Goal: Information Seeking & Learning: Learn about a topic

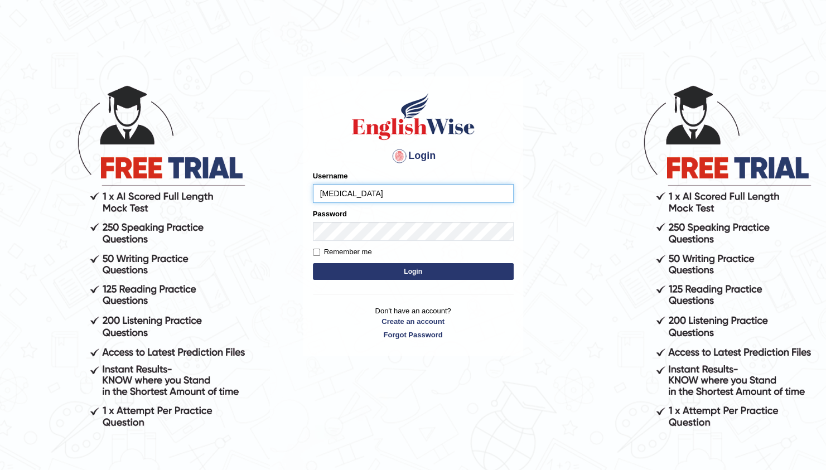
type input "[PERSON_NAME]"
click at [313, 263] on button "Login" at bounding box center [413, 271] width 201 height 17
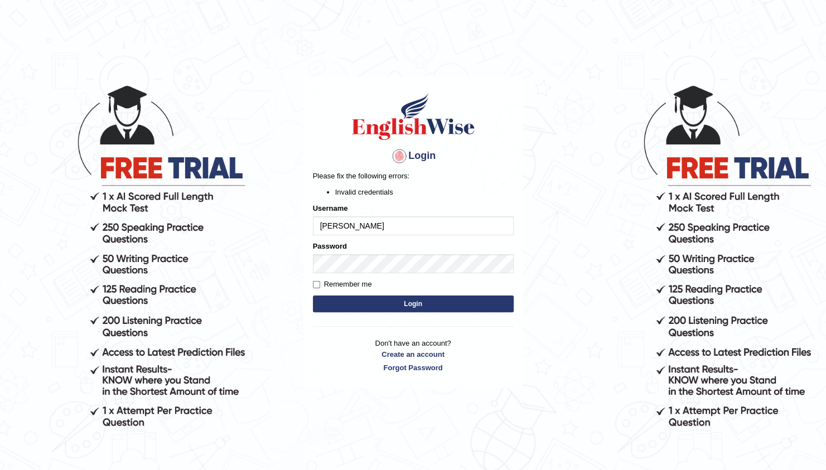
click at [401, 307] on button "Login" at bounding box center [413, 304] width 201 height 17
click at [418, 307] on button "Login" at bounding box center [413, 304] width 201 height 17
click at [316, 286] on input "Remember me" at bounding box center [316, 284] width 7 height 7
checkbox input "true"
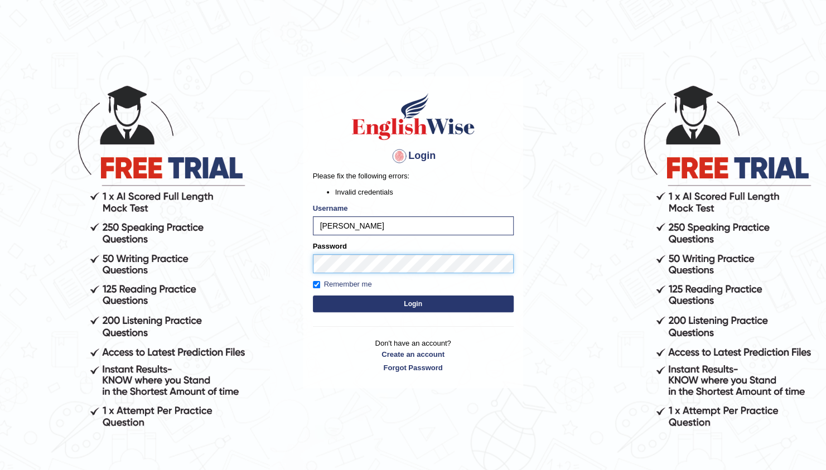
click at [313, 296] on button "Login" at bounding box center [413, 304] width 201 height 17
click at [357, 223] on input "[PERSON_NAME]" at bounding box center [413, 225] width 201 height 19
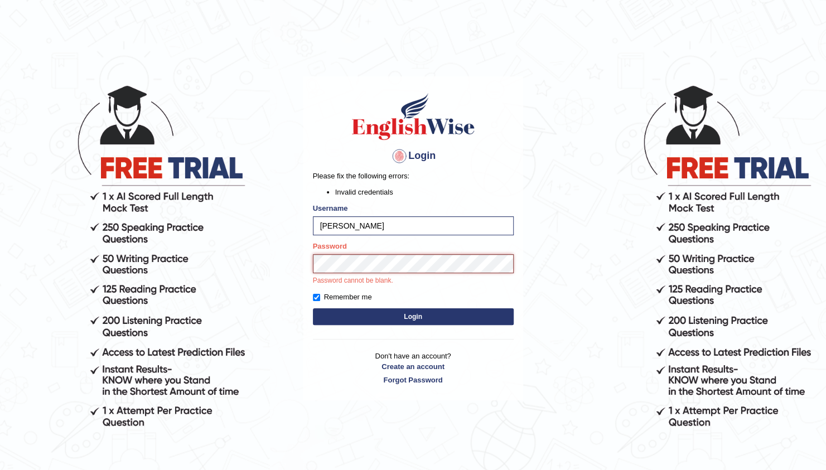
click at [313, 309] on button "Login" at bounding box center [413, 317] width 201 height 17
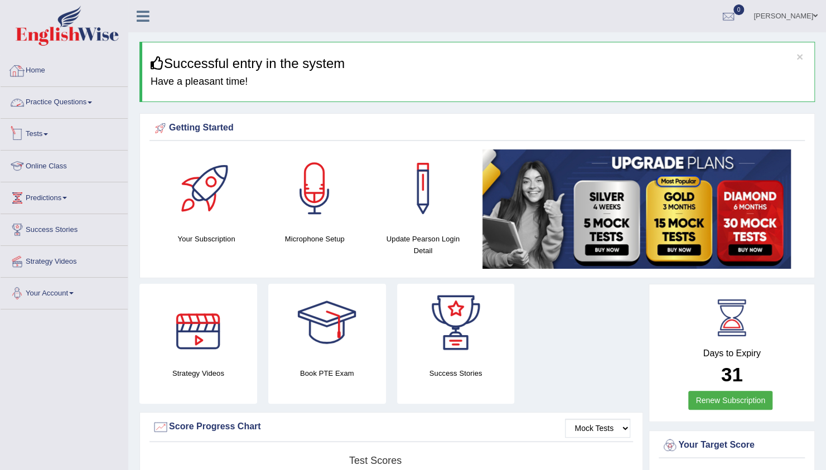
click at [68, 98] on link "Practice Questions" at bounding box center [64, 101] width 127 height 28
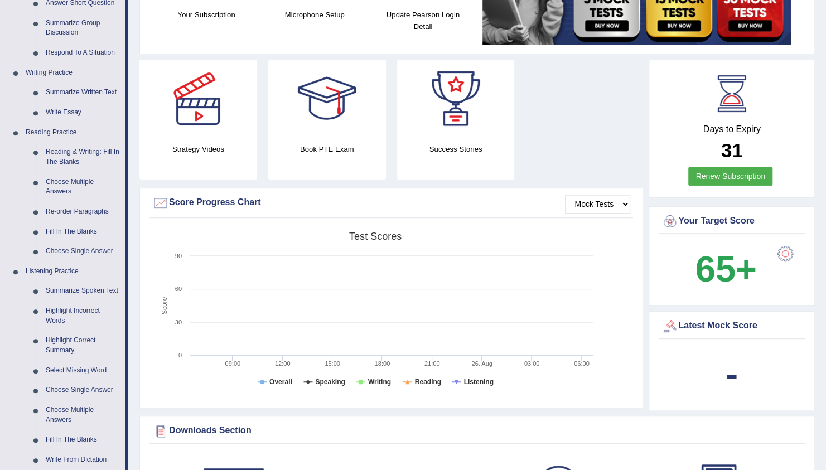
scroll to position [255, 0]
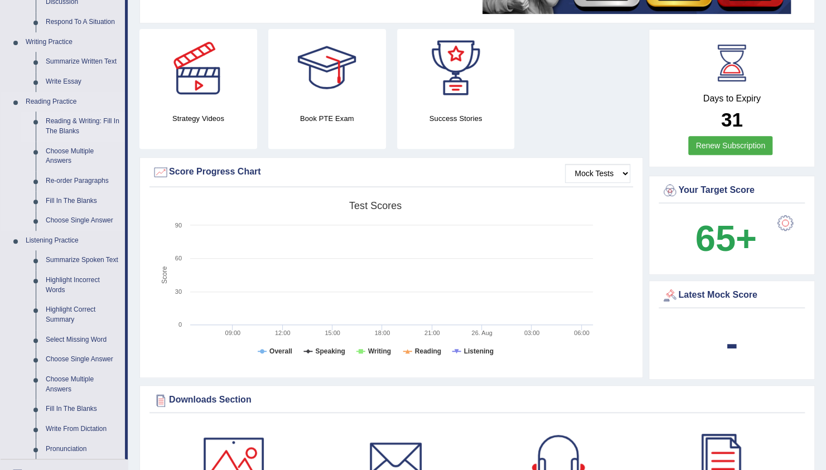
click at [66, 123] on link "Reading & Writing: Fill In The Blanks" at bounding box center [83, 127] width 84 height 30
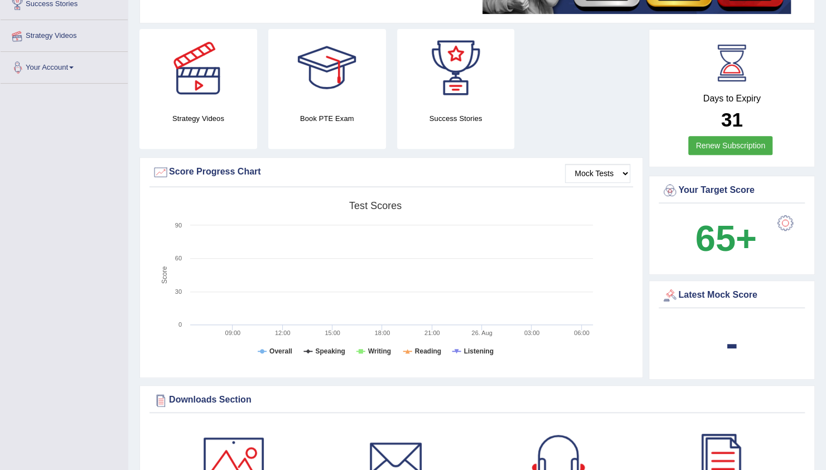
scroll to position [299, 0]
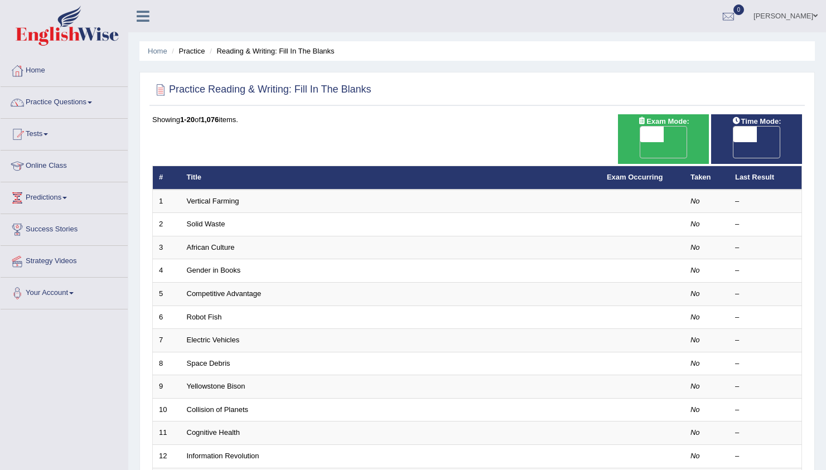
click at [641, 142] on span "OFF" at bounding box center [629, 150] width 23 height 16
checkbox input "true"
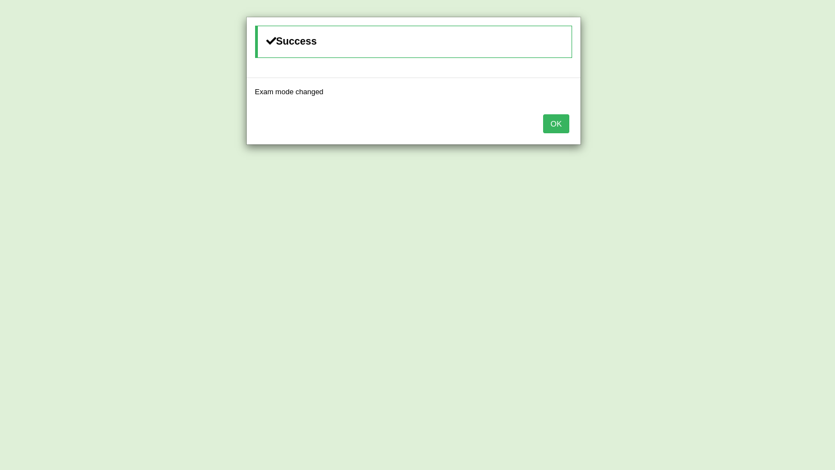
click at [556, 122] on button "OK" at bounding box center [556, 123] width 26 height 19
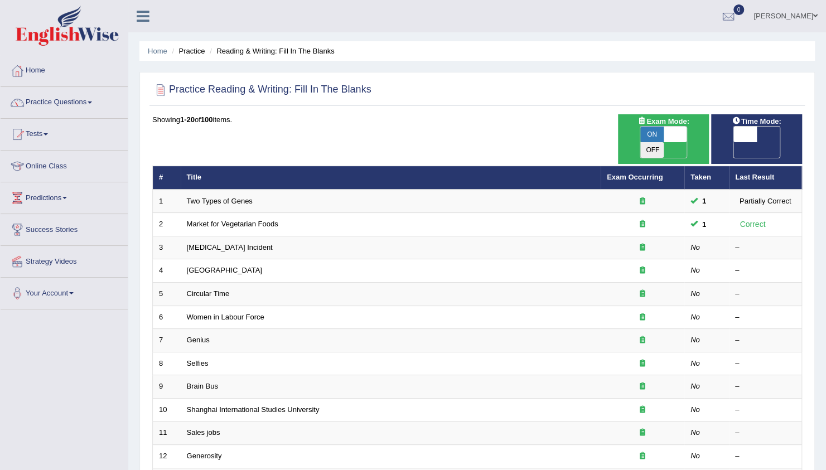
scroll to position [89, 0]
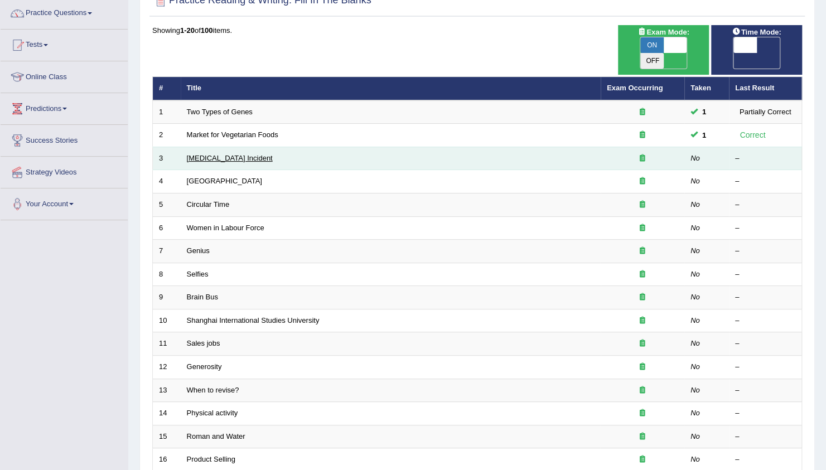
click at [227, 154] on link "Lightning Strike Incident" at bounding box center [230, 158] width 86 height 8
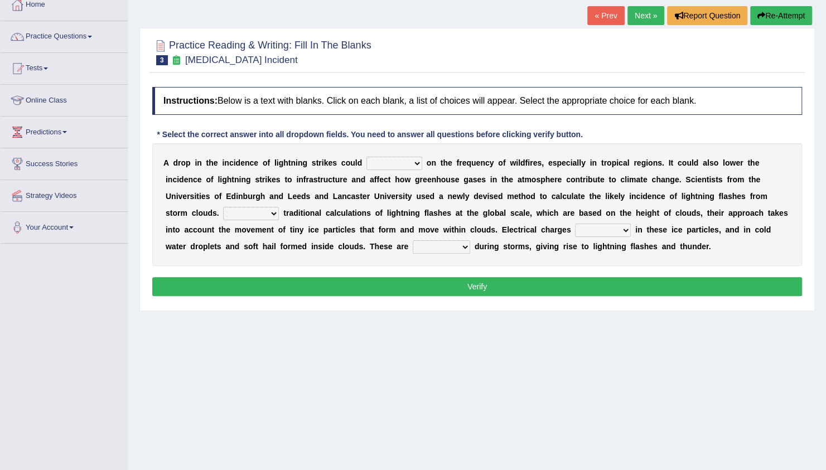
scroll to position [89, 0]
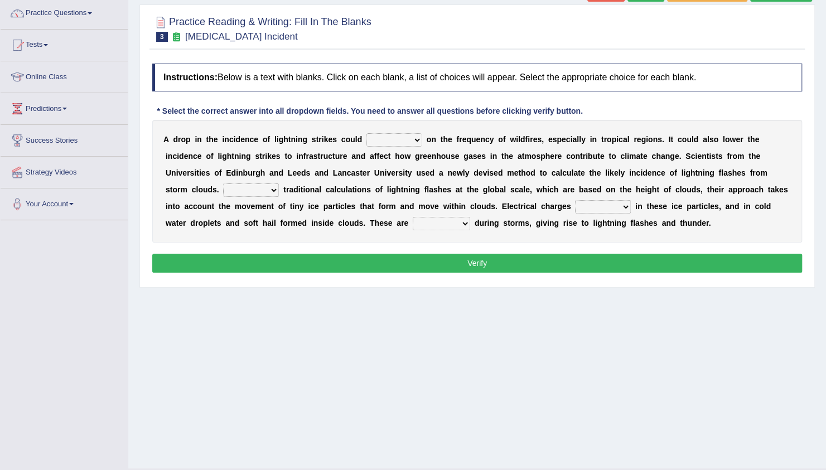
click at [389, 131] on div "A d r o p i n t h e i n c i d e n c e o f l i g h t n i n g s t r i k e s c o u…" at bounding box center [477, 181] width 650 height 123
click at [387, 142] on select "dwell focus impact depend" at bounding box center [395, 139] width 56 height 13
select select "impact"
click at [367, 133] on select "dwell focus impact depend" at bounding box center [395, 139] width 56 height 13
click at [279, 184] on select "Unlike Unless Except Besides" at bounding box center [251, 190] width 56 height 13
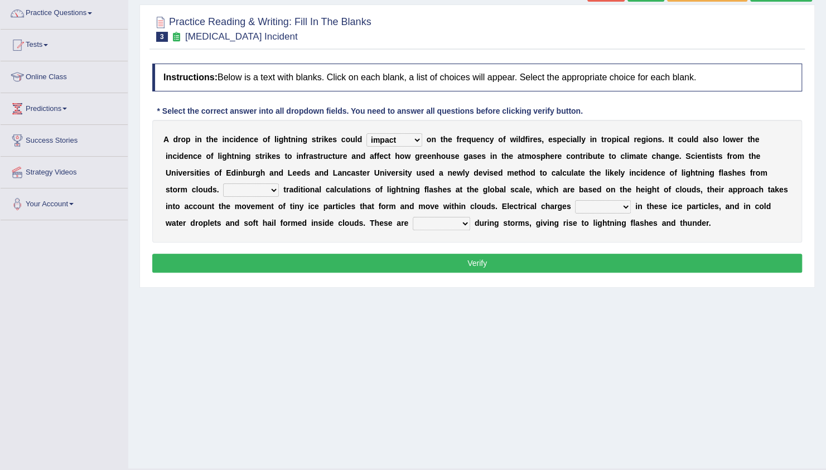
select select "Unlike"
click at [279, 184] on select "Unlike Unless Except Besides" at bounding box center [251, 190] width 56 height 13
click at [752, 220] on div "A d r o p i n t h e i n c i d e n c e o f l i g h t n i n g s t r i k e s c o u…" at bounding box center [477, 181] width 650 height 123
click at [575, 201] on select "run off build up mess up zoom in" at bounding box center [603, 206] width 56 height 13
select select "build up"
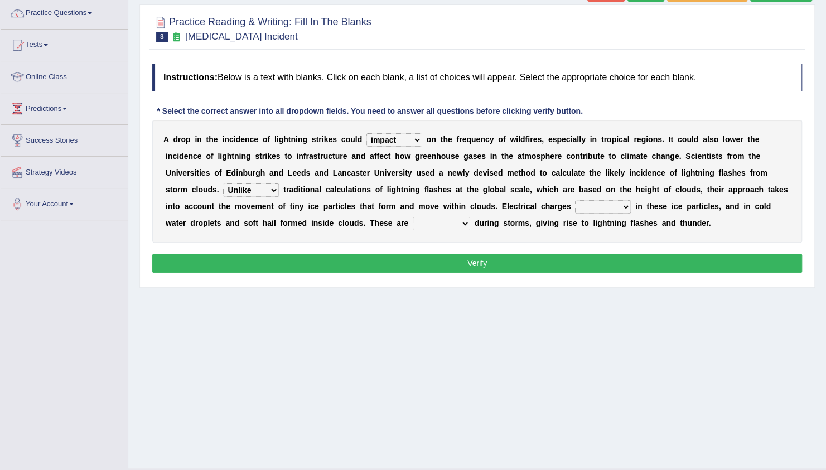
click at [575, 200] on select "run off build up mess up zoom in" at bounding box center [603, 206] width 56 height 13
click at [413, 223] on select "collected diverted rounded discharged" at bounding box center [441, 223] width 57 height 13
select select "discharged"
click at [413, 217] on select "collected diverted rounded discharged" at bounding box center [441, 223] width 57 height 13
click at [366, 270] on button "Verify" at bounding box center [477, 263] width 650 height 19
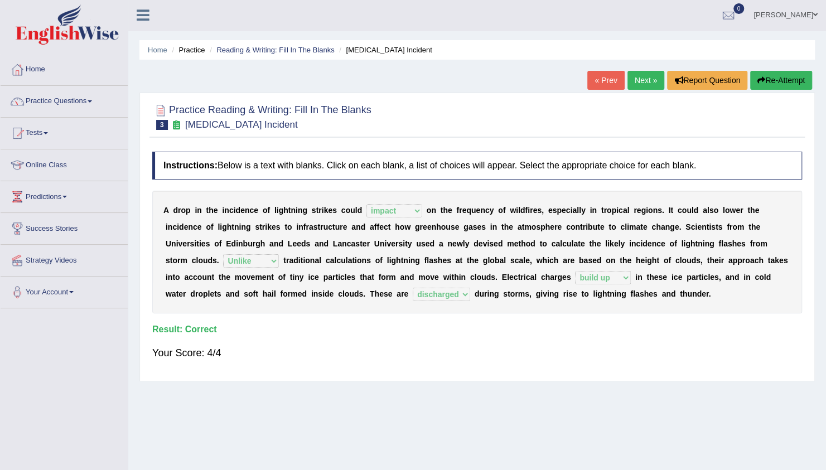
scroll to position [0, 0]
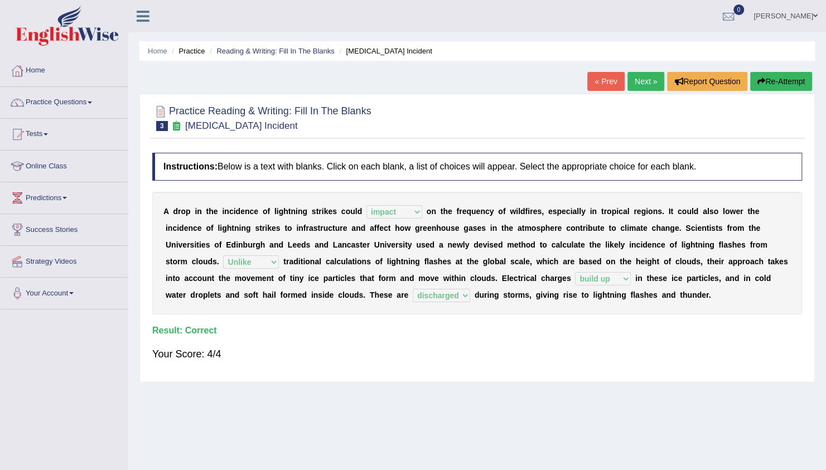
click at [639, 83] on link "Next »" at bounding box center [646, 81] width 37 height 19
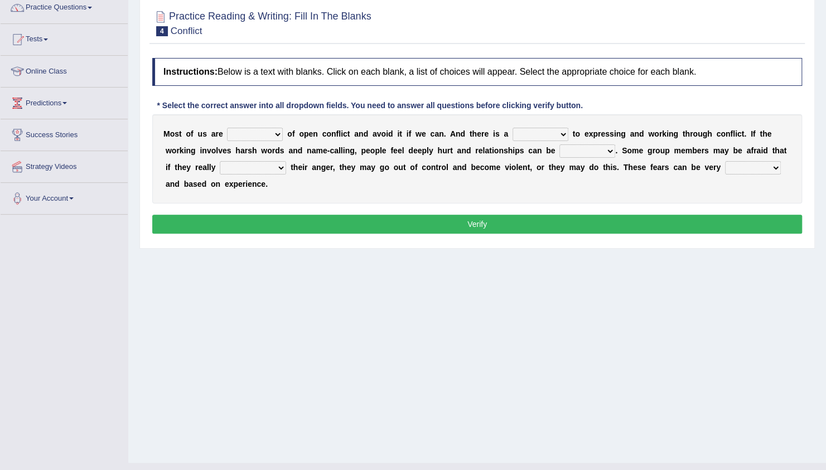
scroll to position [93, 0]
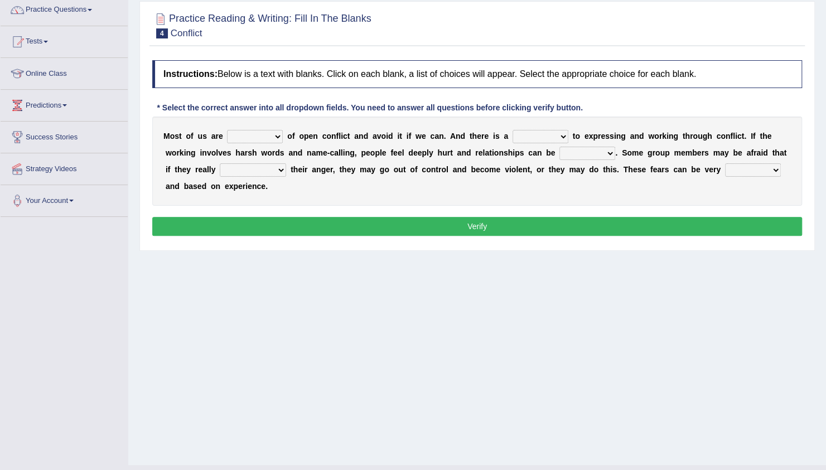
click at [264, 132] on select "panic scared horrible fear" at bounding box center [255, 136] width 56 height 13
select select "scared"
click at [227, 130] on select "panic scared horrible fear" at bounding box center [255, 136] width 56 height 13
click at [518, 138] on select "hazard challenge risk danger" at bounding box center [541, 136] width 56 height 13
click at [513, 130] on select "hazard challenge risk danger" at bounding box center [541, 136] width 56 height 13
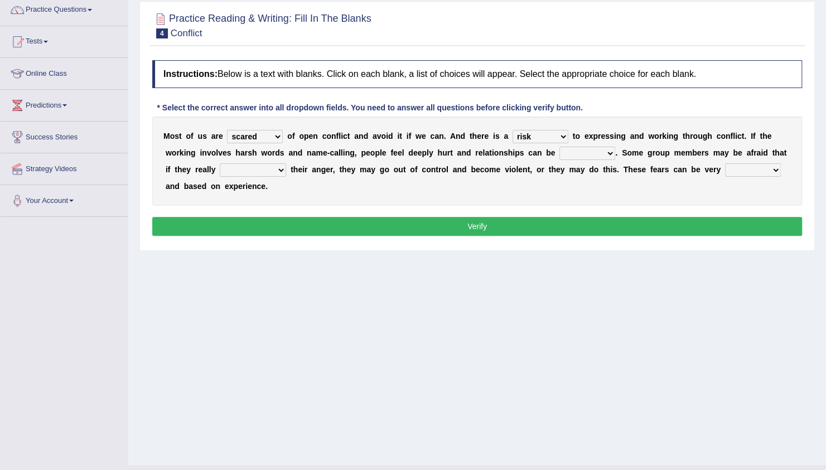
select select "challenge"
click at [560, 155] on select "injured opted impaired damaged" at bounding box center [588, 153] width 56 height 13
select select "damaged"
click at [560, 147] on select "injured opted impaired damaged" at bounding box center [588, 153] width 56 height 13
click at [220, 170] on select "express say communicate hide" at bounding box center [253, 169] width 66 height 13
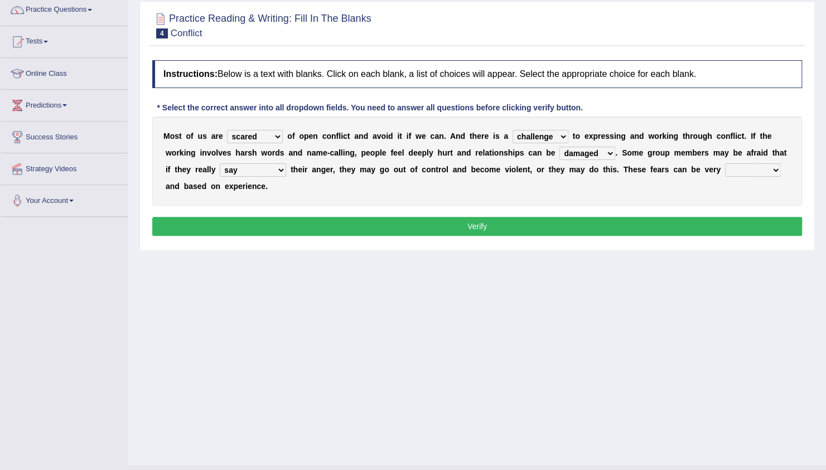
click at [220, 163] on select "express say communicate hide" at bounding box center [253, 169] width 66 height 13
select select "hide"
click at [220, 163] on select "express say communicate hide" at bounding box center [253, 169] width 66 height 13
click at [725, 165] on select "real vivid tangible concrete" at bounding box center [753, 169] width 56 height 13
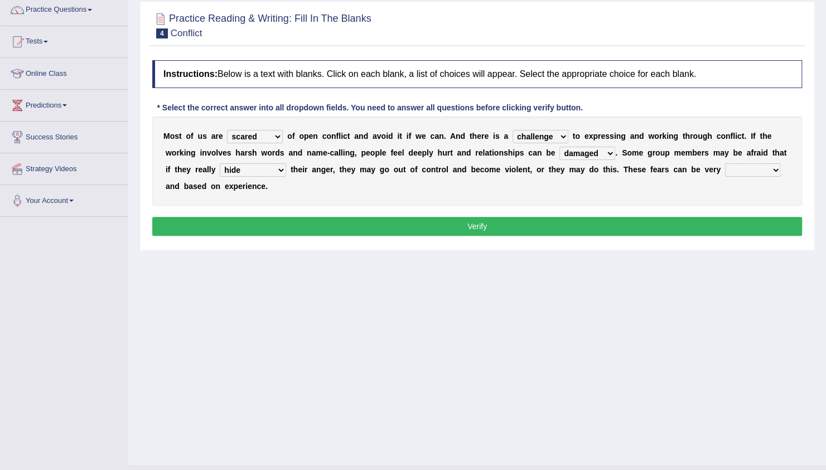
select select "real"
click at [725, 163] on select "real vivid tangible concrete" at bounding box center [753, 169] width 56 height 13
click at [595, 217] on button "Verify" at bounding box center [477, 226] width 650 height 19
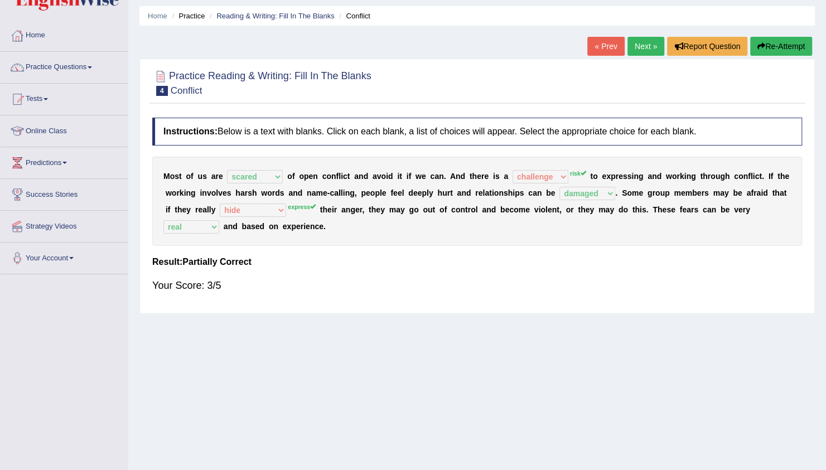
scroll to position [26, 0]
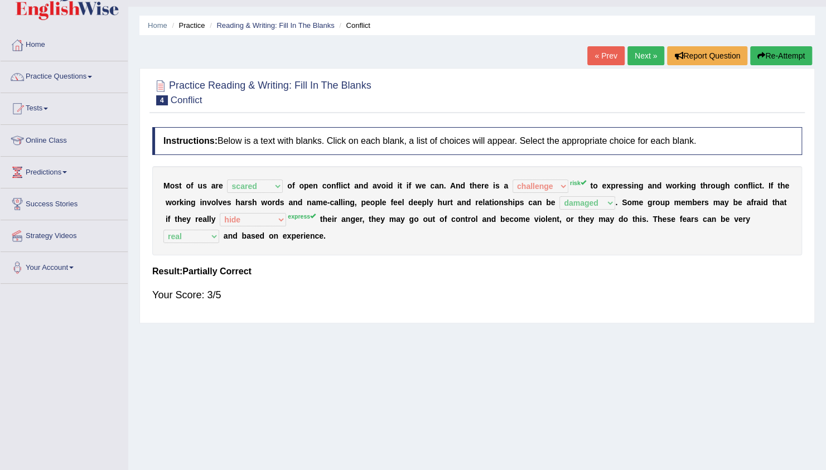
click at [651, 58] on link "Next »" at bounding box center [646, 55] width 37 height 19
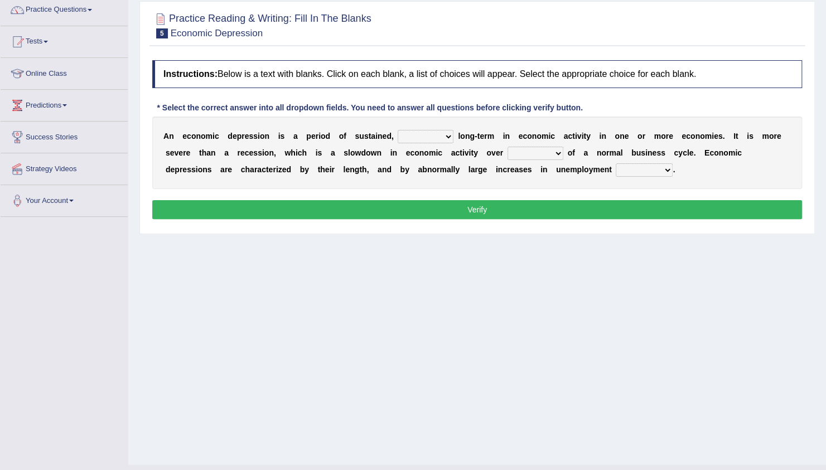
scroll to position [115, 0]
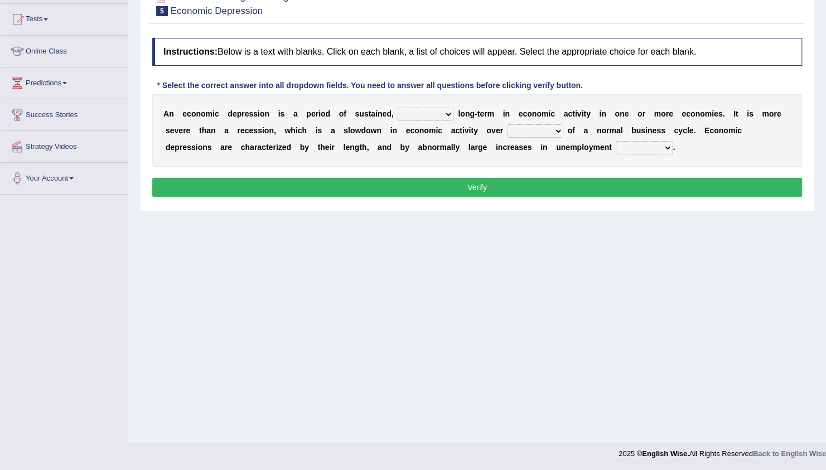
click at [415, 117] on select "variation promotion downturn reduction" at bounding box center [426, 114] width 56 height 13
select select "reduction"
click at [398, 108] on select "variation promotion downturn reduction" at bounding box center [426, 114] width 56 height 13
click at [431, 155] on div "A n e c o n o m i c d e p r e s s i o n i s a p e r i o d o f s u s t a i n e d…" at bounding box center [477, 130] width 650 height 73
click at [508, 135] on select "an era the course a tally the year" at bounding box center [536, 130] width 56 height 13
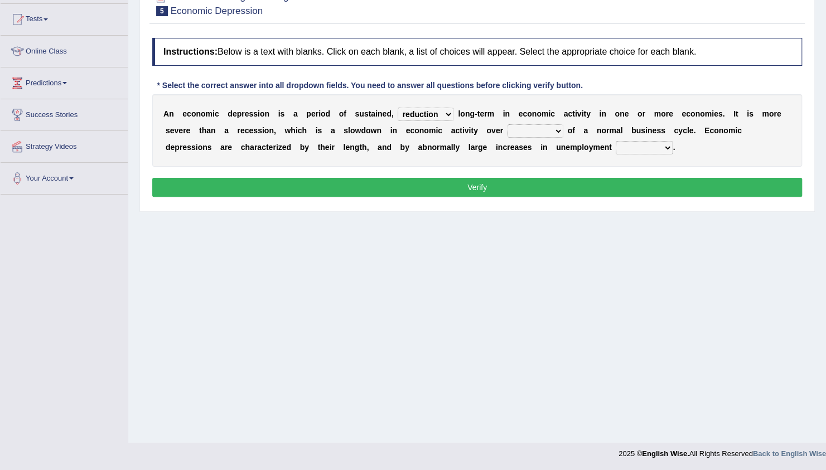
select select "the course"
click at [508, 124] on select "an era the course a tally the year" at bounding box center [536, 130] width 56 height 13
click at [616, 151] on select "calculation bias ratio rate" at bounding box center [644, 147] width 57 height 13
click at [616, 141] on select "calculation bias ratio rate" at bounding box center [644, 147] width 57 height 13
click at [616, 145] on select "calculation bias ratio rate" at bounding box center [644, 147] width 57 height 13
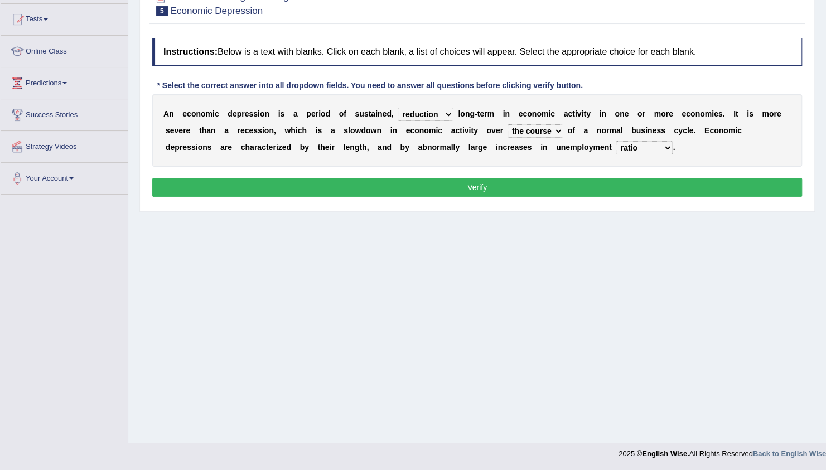
select select "rate"
click at [616, 141] on select "calculation bias ratio rate" at bounding box center [644, 147] width 57 height 13
click at [474, 181] on button "Verify" at bounding box center [477, 187] width 650 height 19
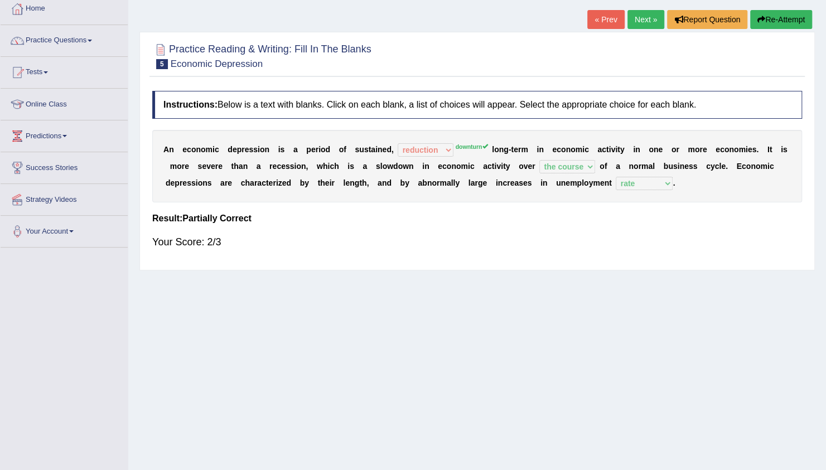
scroll to position [48, 0]
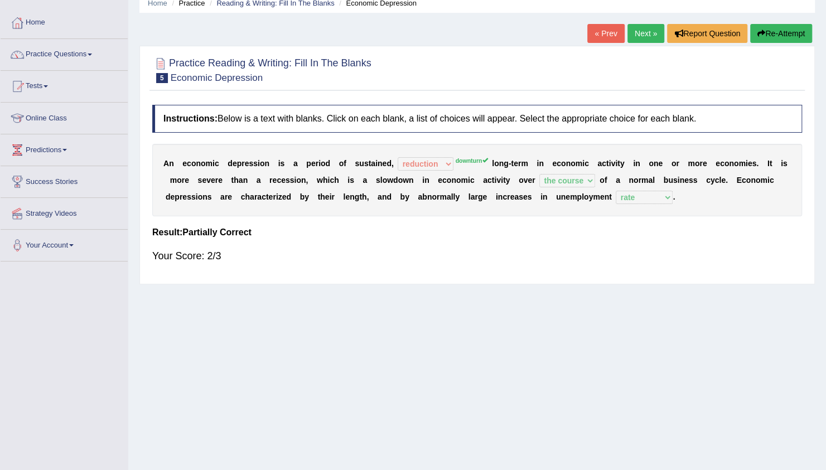
click at [628, 29] on link "Next »" at bounding box center [646, 33] width 37 height 19
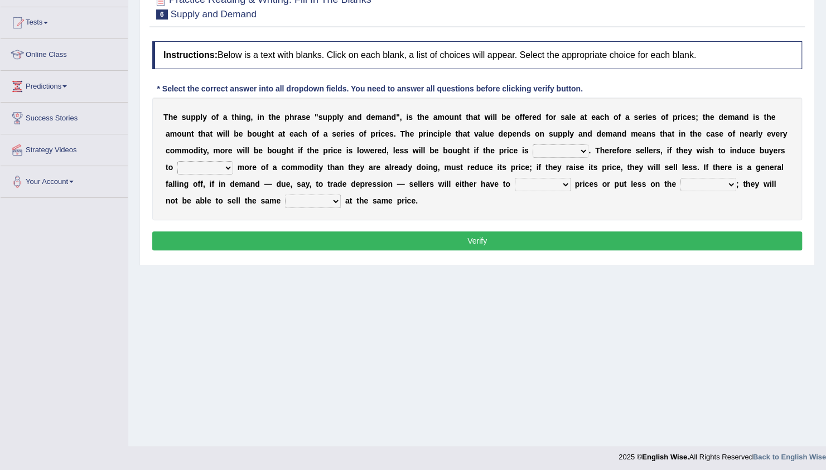
scroll to position [115, 0]
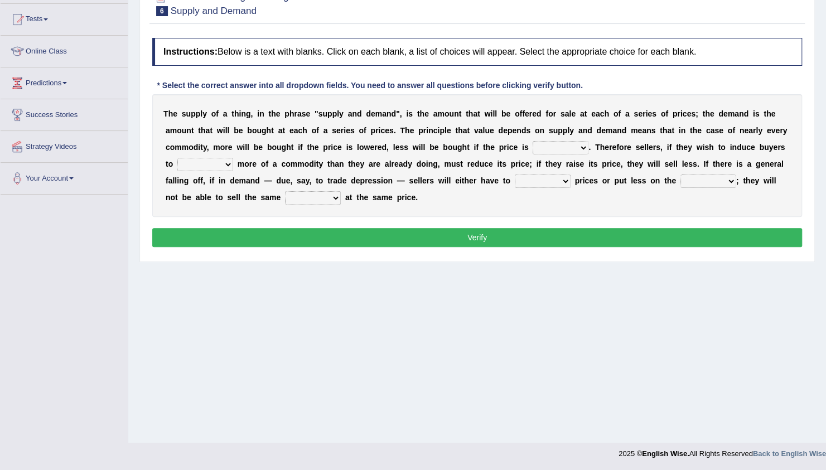
click at [681, 436] on div "Home Practice Reading & Writing: Fill In The Blanks Supply and Demand « Prev Ne…" at bounding box center [477, 164] width 698 height 558
click at [533, 143] on select "higher kept folded raised" at bounding box center [561, 147] width 56 height 13
click at [533, 141] on select "higher kept folded raised" at bounding box center [561, 147] width 56 height 13
click at [450, 136] on div "T h e s u p p l y o f a t h i n g , i n t h e p h r a s e " s u p p l y a n d d…" at bounding box center [477, 155] width 650 height 123
click at [533, 146] on select "higher kept folded raised" at bounding box center [561, 147] width 56 height 13
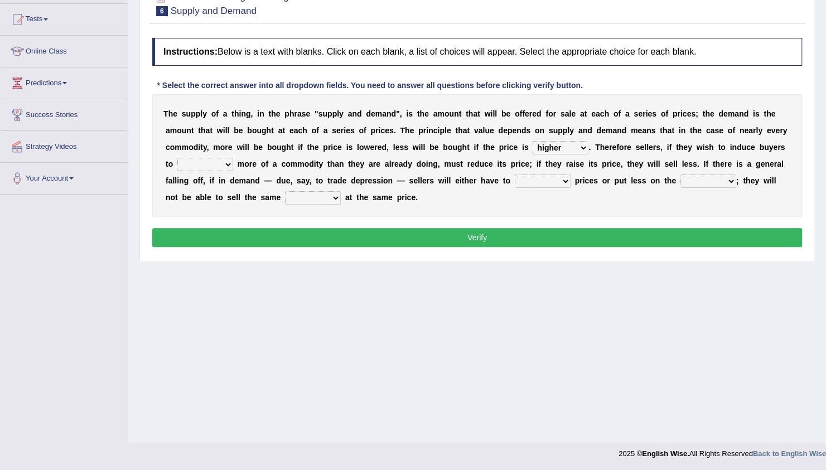
select select "raised"
click at [533, 141] on select "higher kept folded raised" at bounding box center [561, 147] width 56 height 13
click at [533, 148] on select "higher kept folded raised" at bounding box center [561, 147] width 56 height 13
click at [530, 157] on div "T h e s u p p l y o f a t h i n g , i n t h e p h r a s e " s u p p l y a n d d…" at bounding box center [477, 155] width 650 height 123
click at [589, 155] on div "T h e s u p p l y o f a t h i n g , i n t h e p h r a s e " s u p p l y a n d d…" at bounding box center [477, 155] width 650 height 123
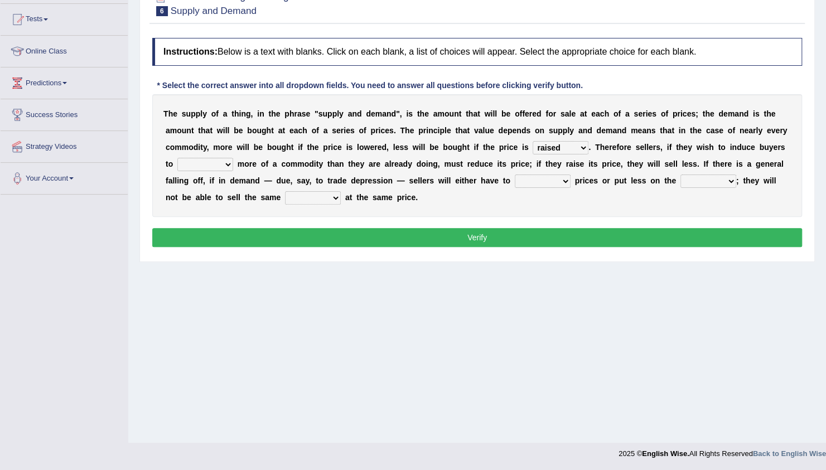
click at [598, 153] on div "T h e s u p p l y o f a t h i n g , i n t h e p h r a s e " s u p p l y a n d d…" at bounding box center [477, 155] width 650 height 123
